Goal: Task Accomplishment & Management: Use online tool/utility

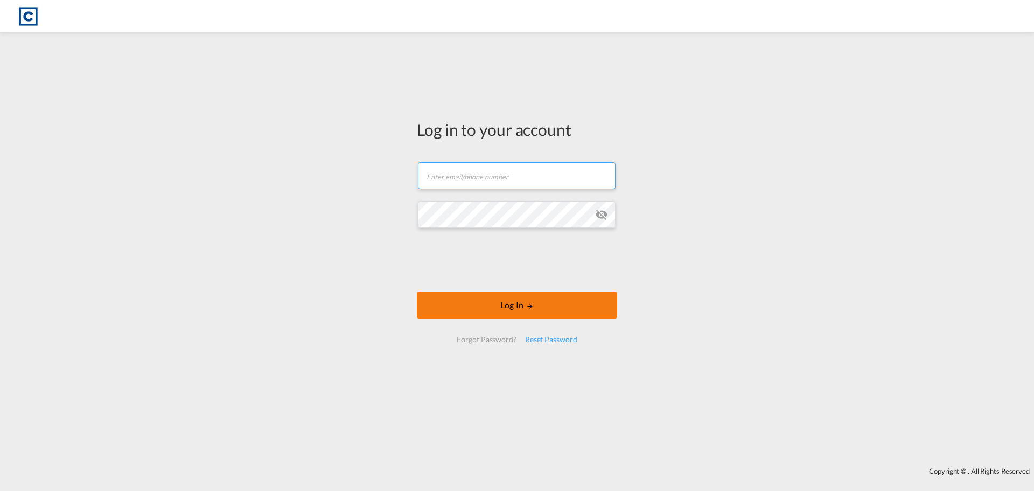
type input "[PERSON_NAME][EMAIL_ADDRESS][PERSON_NAME][DOMAIN_NAME]"
click at [500, 304] on button "Log In" at bounding box center [517, 304] width 200 height 27
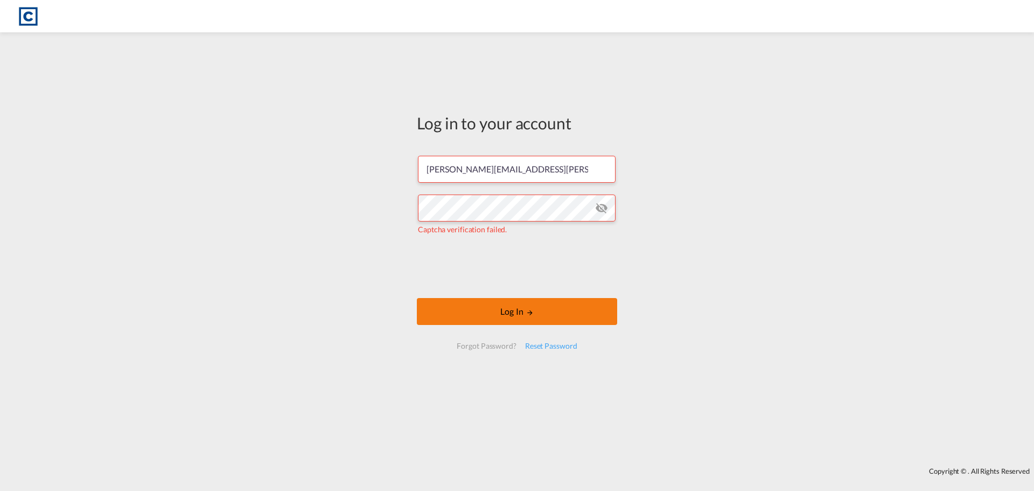
click at [544, 310] on button "Log In" at bounding box center [517, 311] width 200 height 27
click at [527, 308] on button "Log In" at bounding box center [517, 311] width 200 height 27
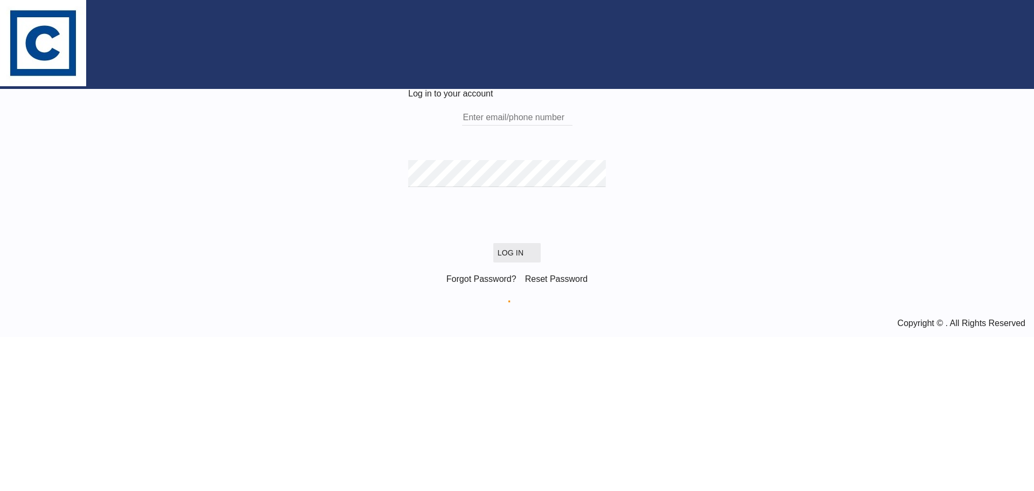
type input "[PERSON_NAME][EMAIL_ADDRESS][PERSON_NAME][DOMAIN_NAME]"
click at [500, 262] on button "Log In" at bounding box center [516, 252] width 47 height 19
